Goal: Check status

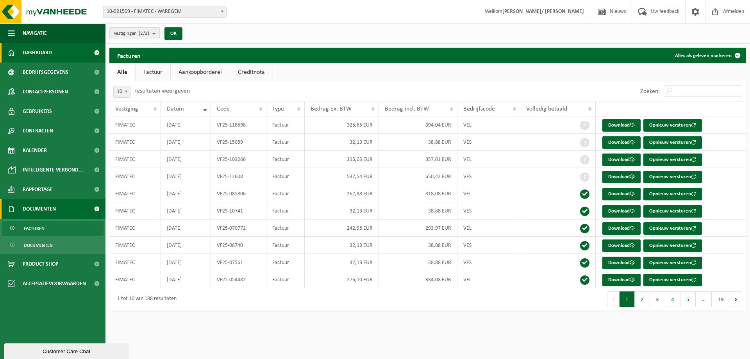
click at [25, 54] on span "Dashboard" at bounding box center [37, 53] width 29 height 20
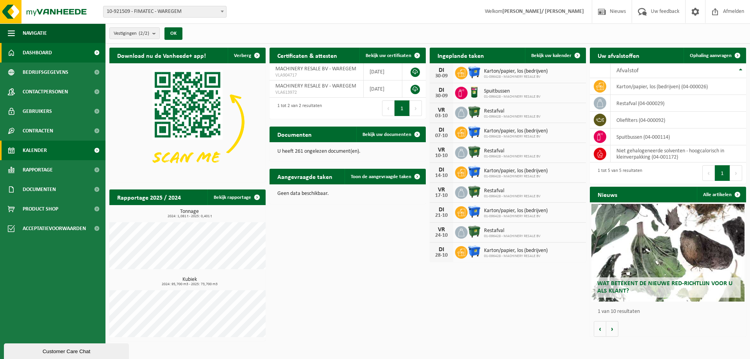
click at [32, 148] on span "Kalender" at bounding box center [35, 151] width 24 height 20
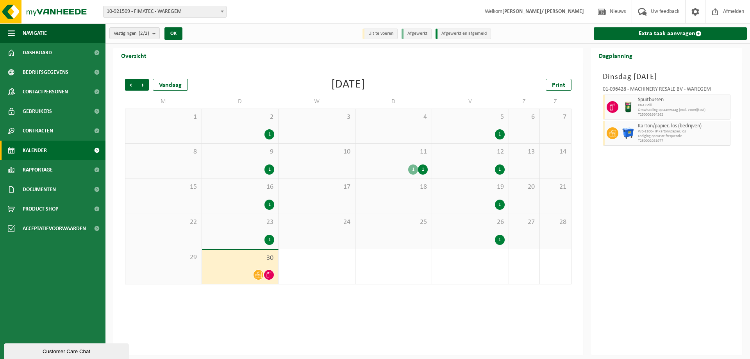
click at [370, 170] on div "1 1" at bounding box center [394, 170] width 69 height 10
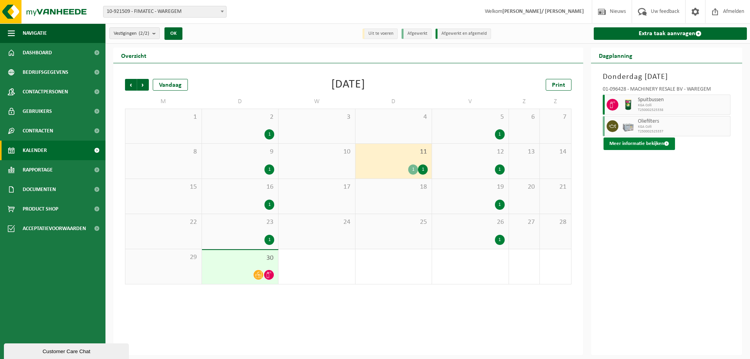
click at [632, 139] on button "Meer informatie bekijken" at bounding box center [640, 144] width 72 height 13
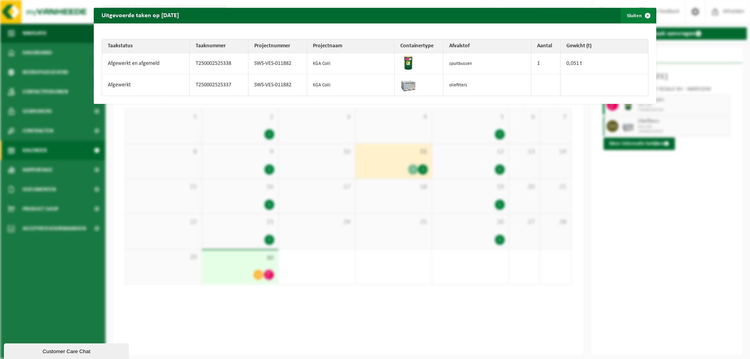
click at [640, 15] on span "button" at bounding box center [648, 16] width 16 height 16
